Goal: Transaction & Acquisition: Obtain resource

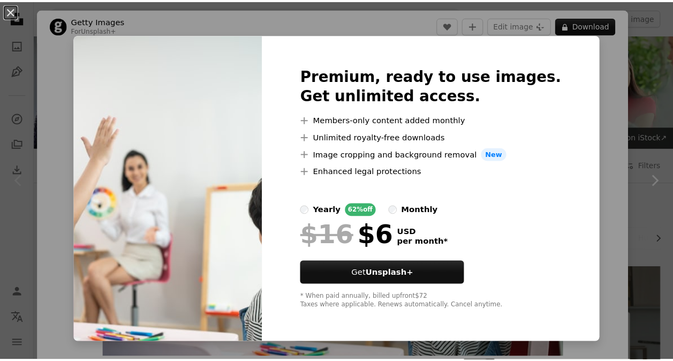
scroll to position [107, 0]
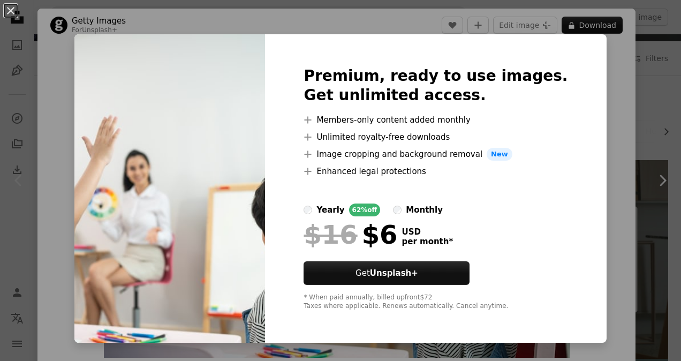
click at [667, 83] on div "An X shape Premium, ready to use images. Get unlimited access. A plus sign Memb…" at bounding box center [340, 180] width 681 height 361
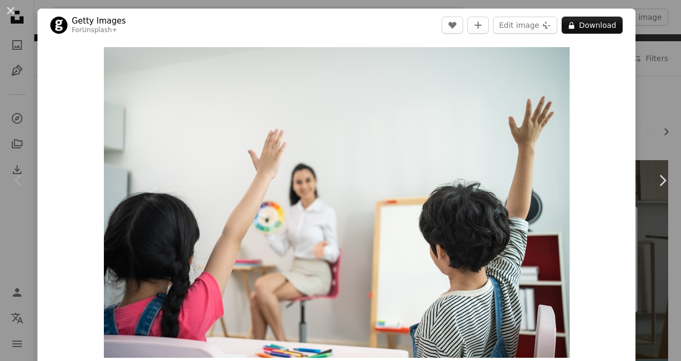
click at [658, 89] on div "An X shape Chevron left Chevron right Getty Images For Unsplash+ A heart A plus…" at bounding box center [340, 180] width 681 height 361
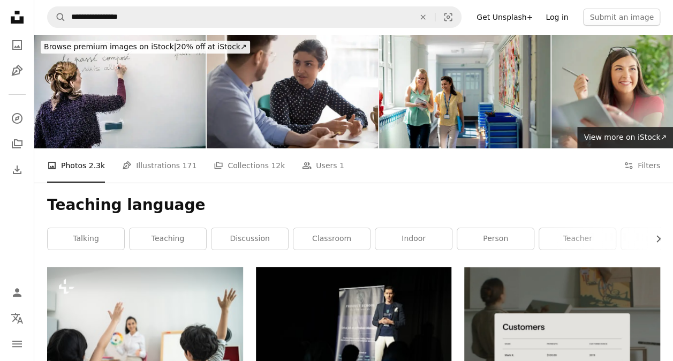
click at [566, 19] on link "Log in" at bounding box center [556, 17] width 35 height 17
